Goal: Ask a question

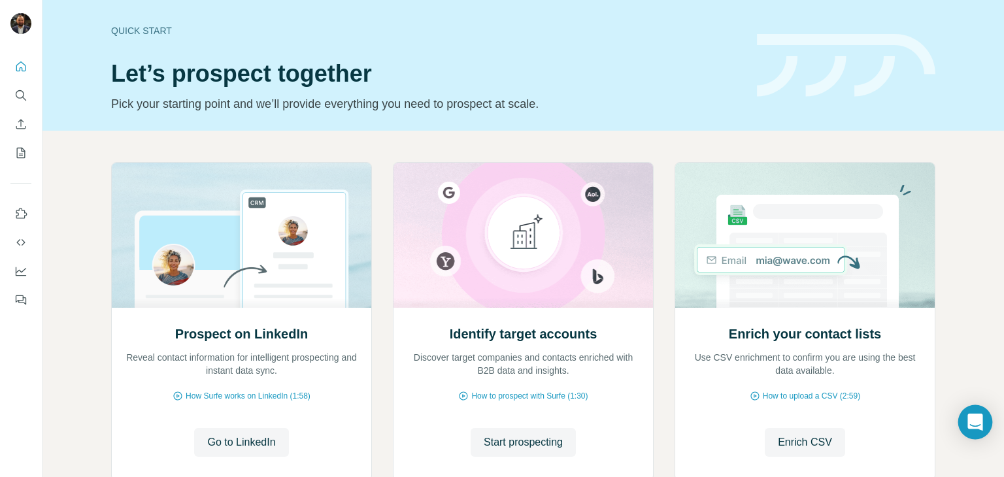
click at [977, 426] on icon "Open Intercom Messenger" at bounding box center [975, 422] width 17 height 17
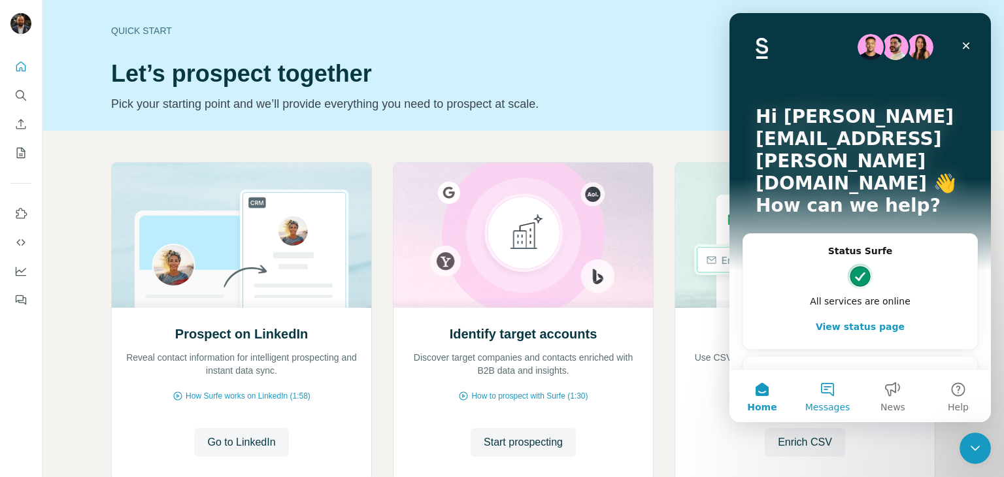
click at [837, 395] on button "Messages" at bounding box center [827, 396] width 65 height 52
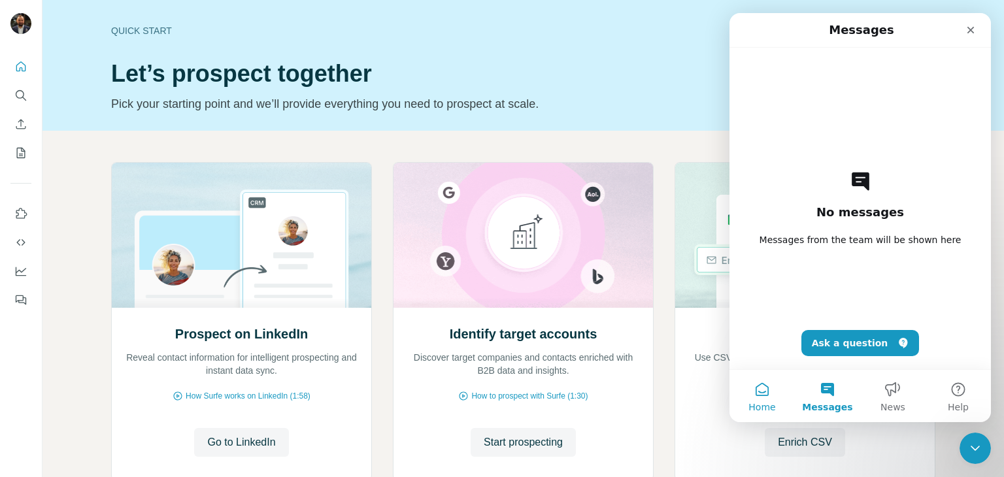
click at [760, 408] on span "Home" at bounding box center [761, 407] width 27 height 9
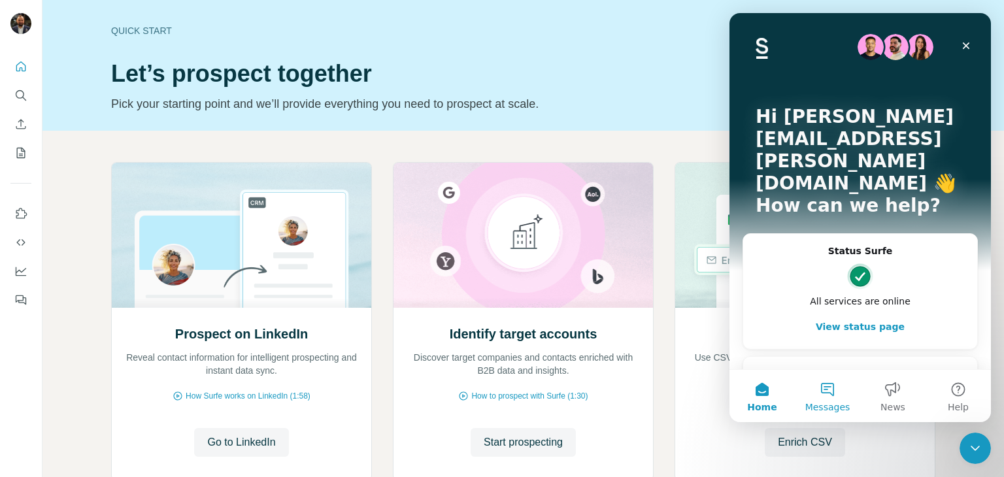
click at [822, 407] on span "Messages" at bounding box center [827, 407] width 45 height 9
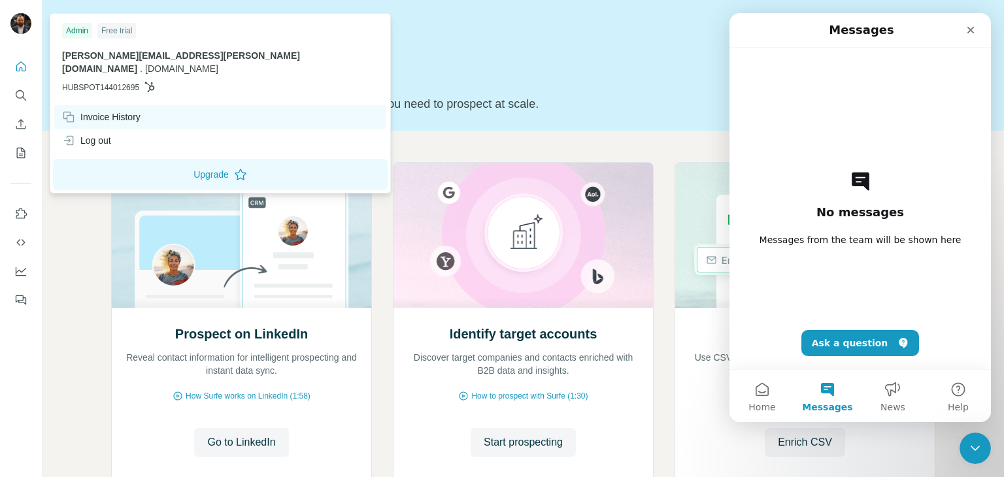
click at [118, 110] on div "Invoice History" at bounding box center [101, 116] width 78 height 13
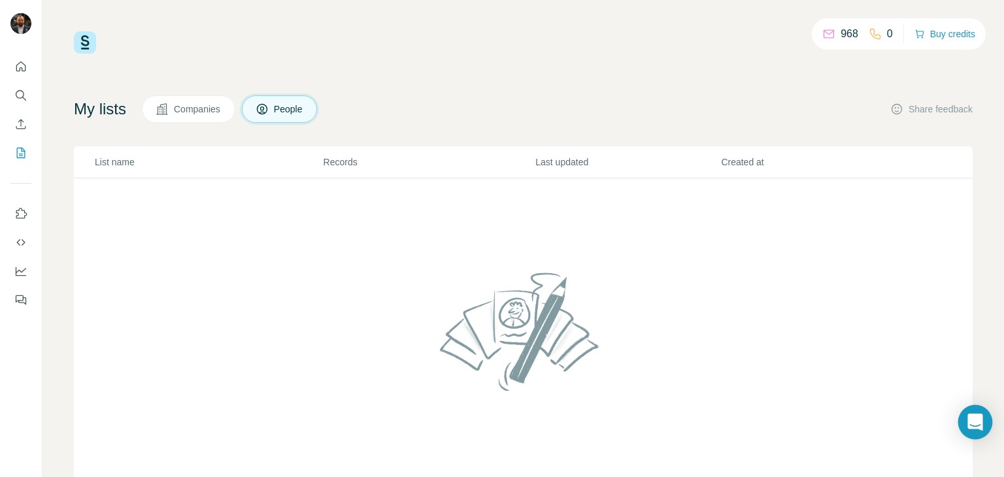
click at [972, 429] on icon "Open Intercom Messenger" at bounding box center [975, 422] width 17 height 17
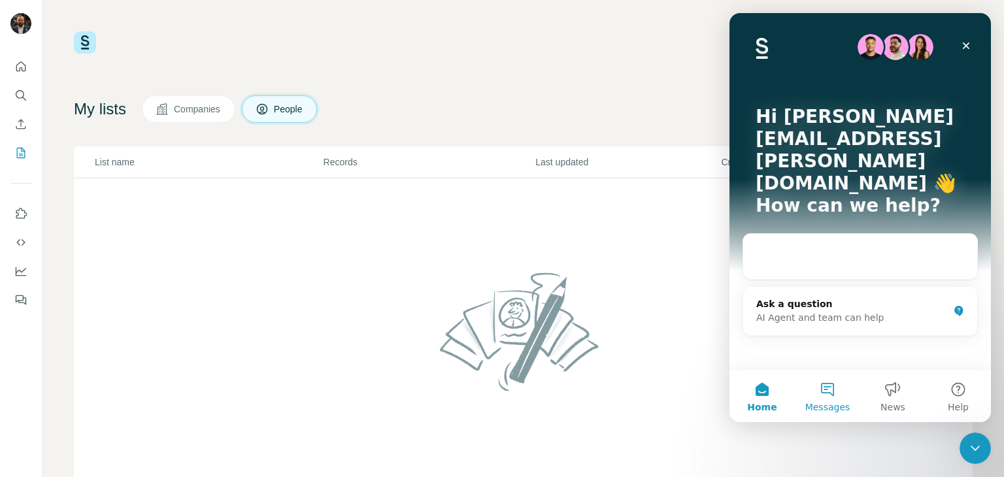
click at [812, 388] on button "Messages" at bounding box center [827, 396] width 65 height 52
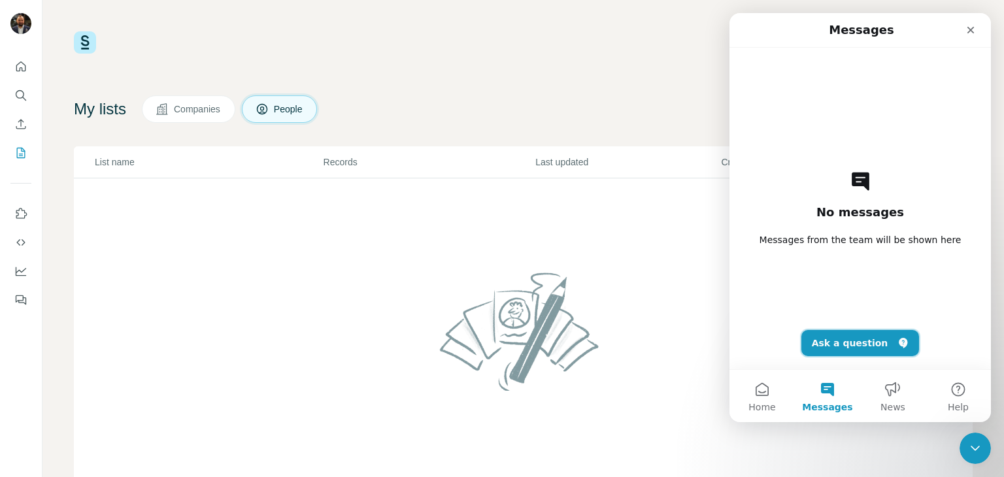
click at [854, 346] on button "Ask a question" at bounding box center [860, 343] width 118 height 26
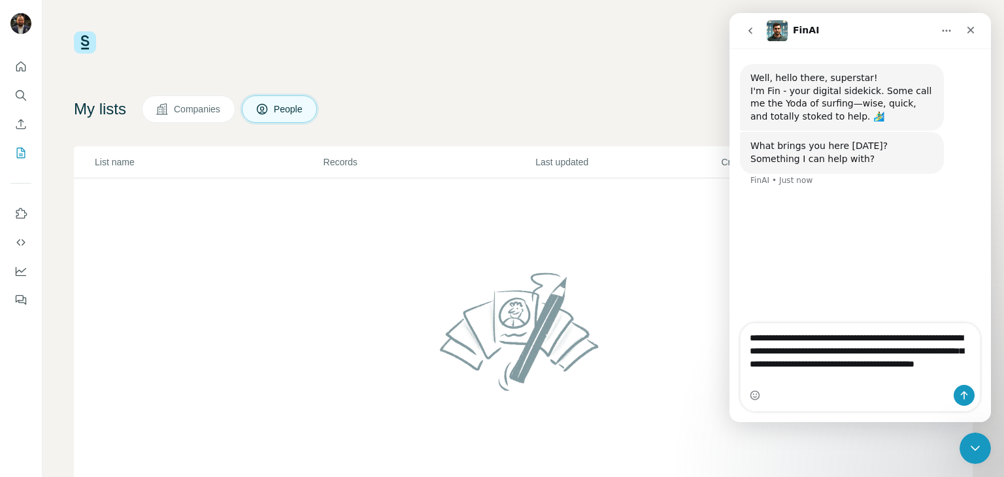
click at [756, 354] on textarea "**********" at bounding box center [860, 354] width 239 height 61
click at [870, 354] on textarea "**********" at bounding box center [860, 354] width 239 height 61
type textarea "**********"
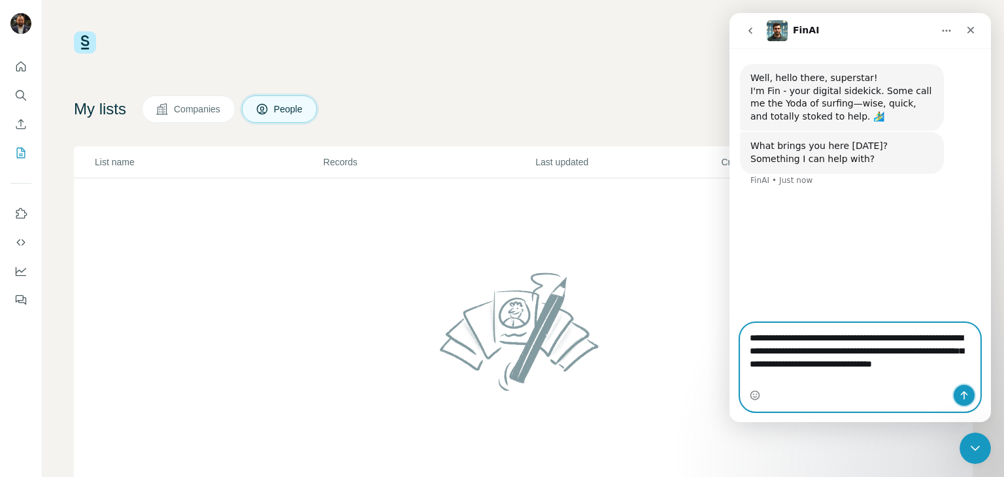
click at [962, 395] on icon "Send a message…" at bounding box center [964, 395] width 10 height 10
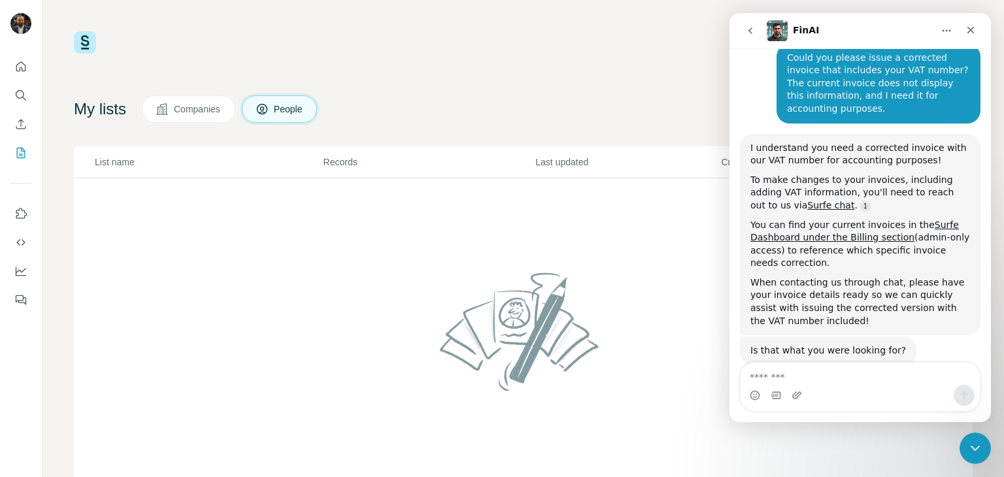
scroll to position [158, 0]
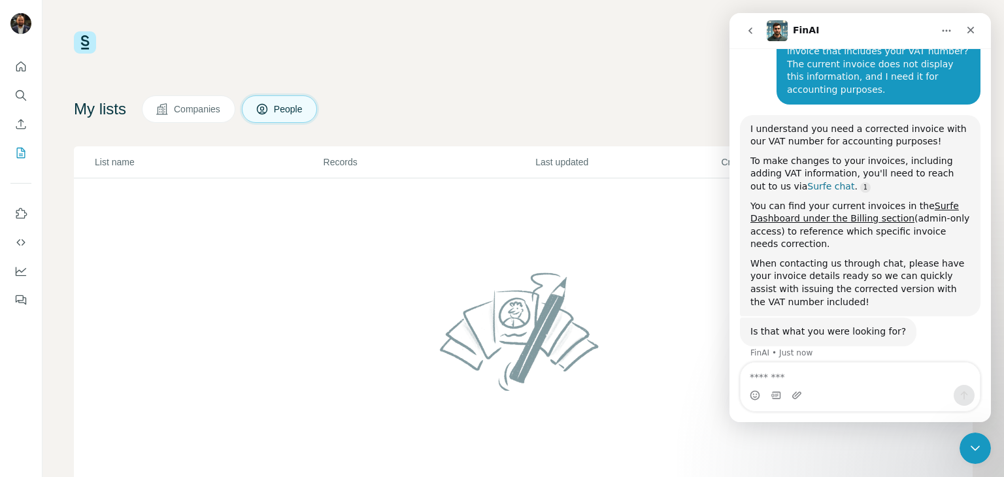
click at [807, 181] on link "Surfe chat" at bounding box center [830, 186] width 47 height 10
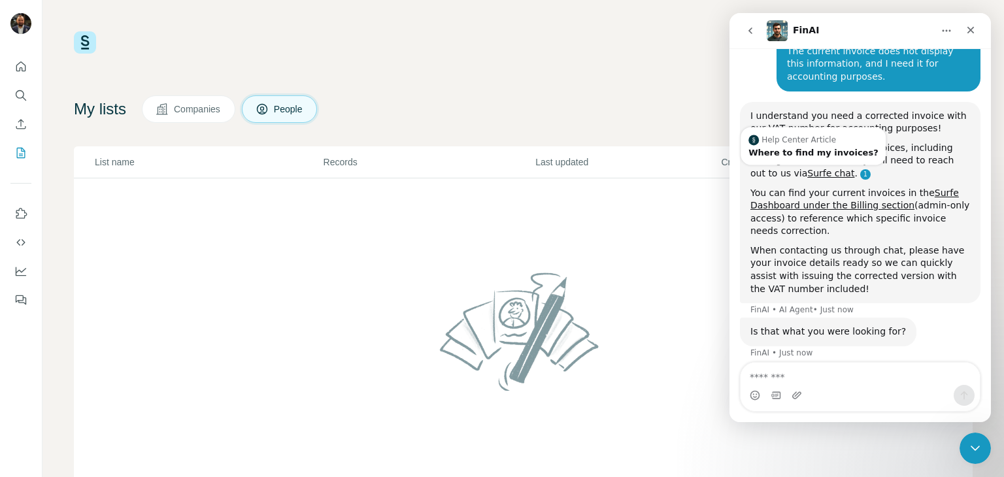
click at [860, 169] on link "Source reference 10774866:" at bounding box center [865, 174] width 10 height 10
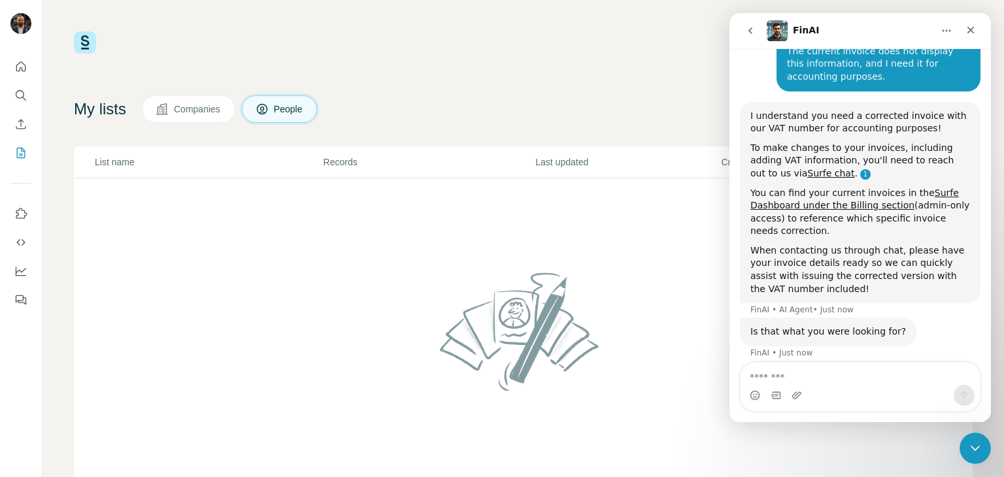
click at [860, 169] on link "Source reference 10774866:" at bounding box center [865, 174] width 10 height 10
click at [784, 167] on div "I understand you need a corrected invoice with our VAT number for accounting pu…" at bounding box center [860, 203] width 220 height 186
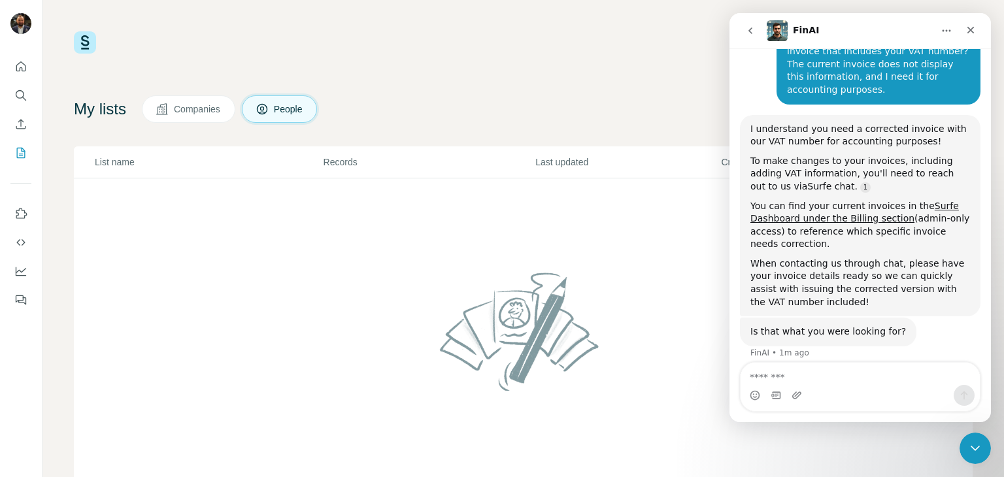
scroll to position [158, 0]
click at [807, 182] on link "Surfe chat" at bounding box center [830, 187] width 47 height 10
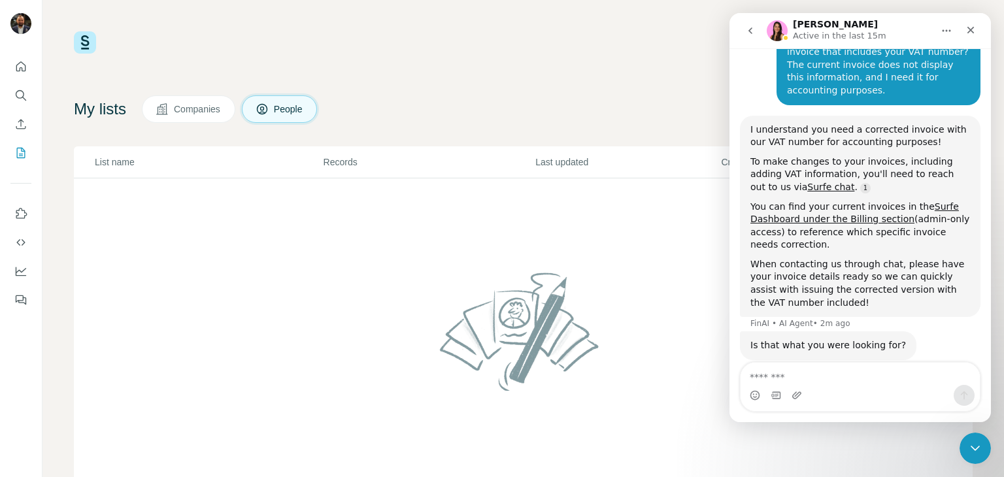
scroll to position [2, 0]
